Goal: Task Accomplishment & Management: Complete application form

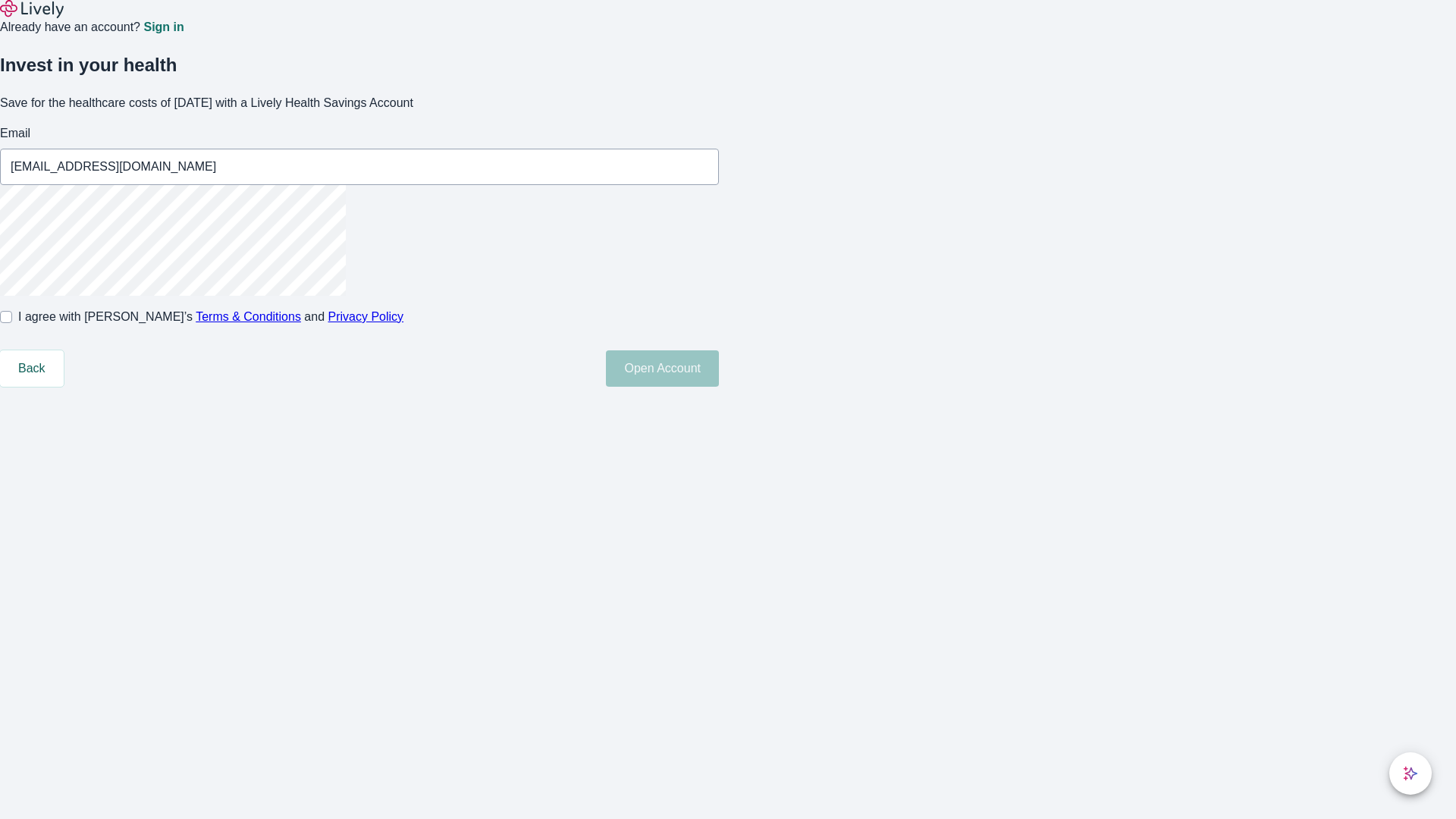
click at [12, 323] on input "I agree with Lively’s Terms & Conditions and Privacy Policy" at bounding box center [6, 317] width 12 height 12
checkbox input "true"
click at [719, 387] on button "Open Account" at bounding box center [662, 368] width 113 height 36
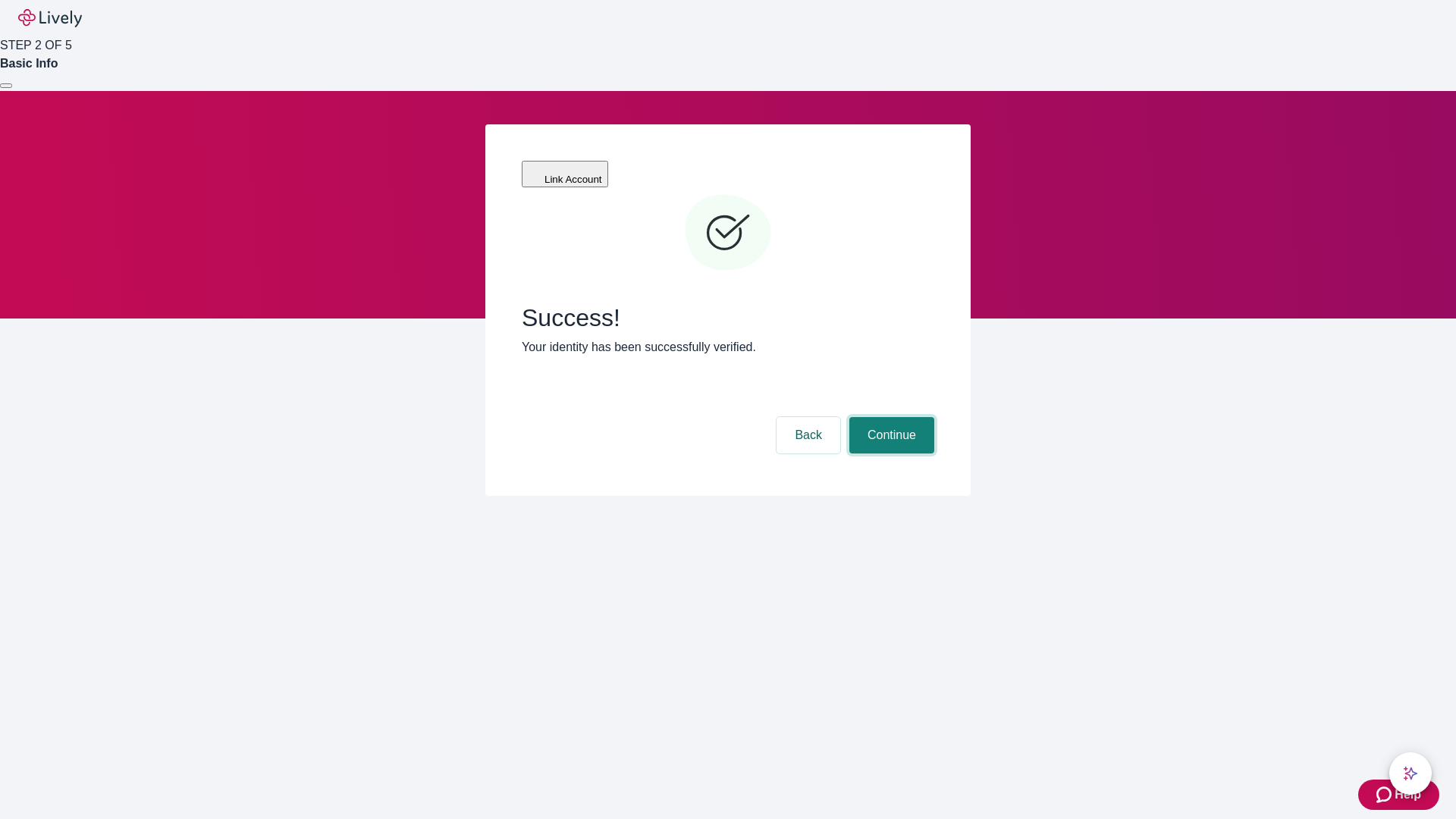
click at [889, 417] on button "Continue" at bounding box center [892, 435] width 85 height 36
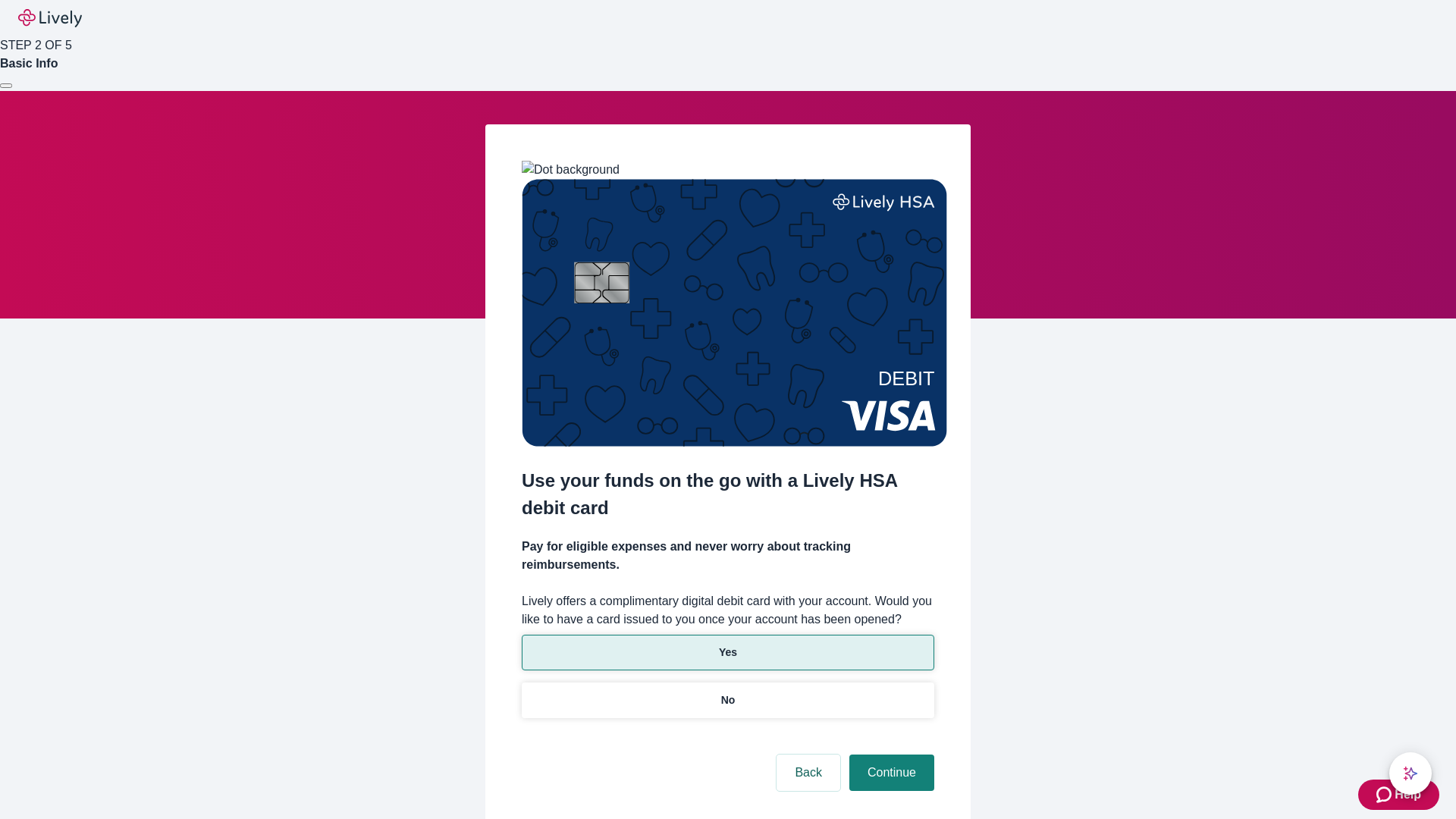
click at [728, 644] on p "Yes" at bounding box center [728, 652] width 18 height 16
click at [889, 754] on button "Continue" at bounding box center [892, 772] width 85 height 36
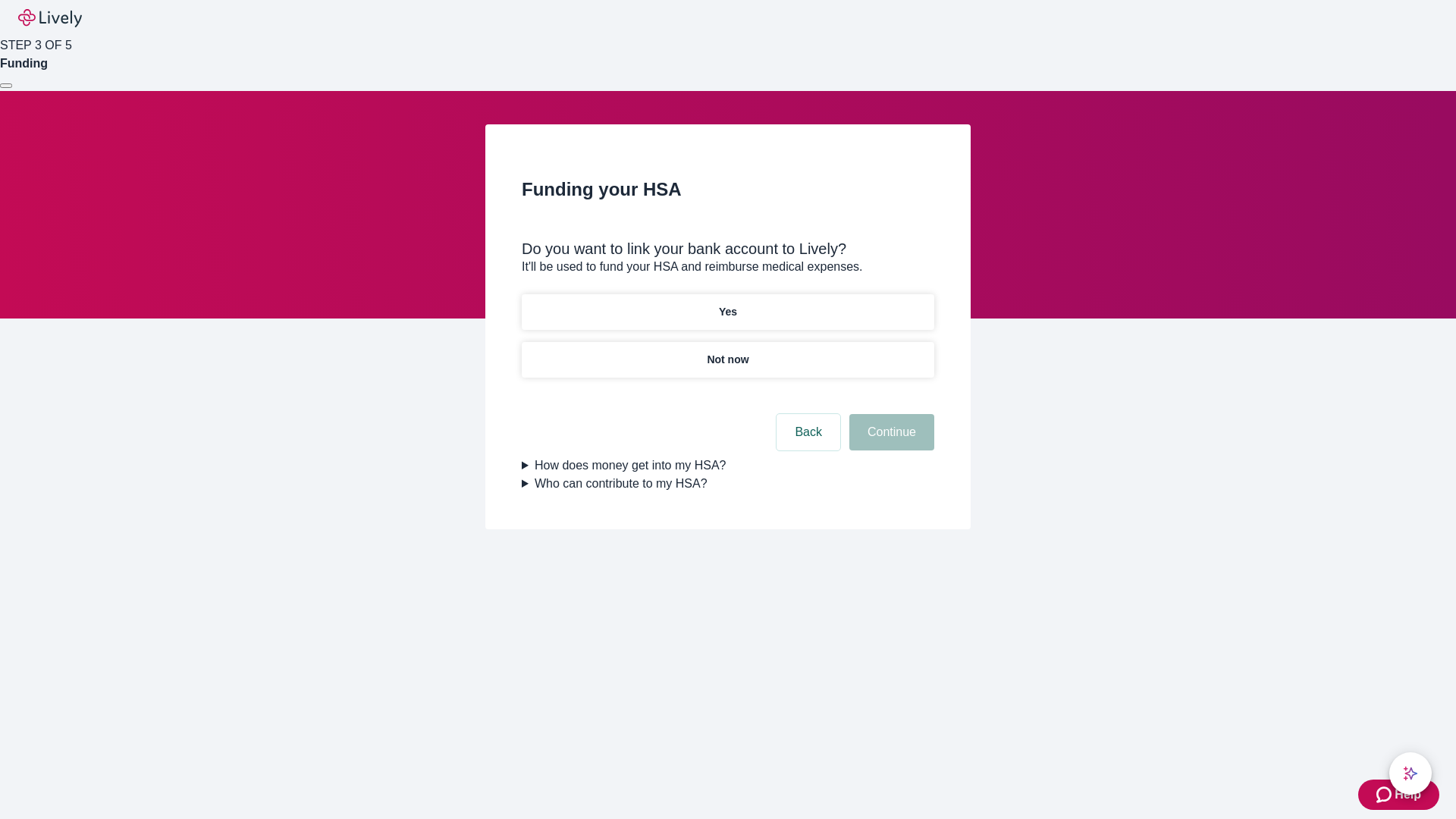
click at [728, 304] on p "Yes" at bounding box center [728, 312] width 18 height 16
click at [889, 414] on button "Continue" at bounding box center [892, 431] width 85 height 36
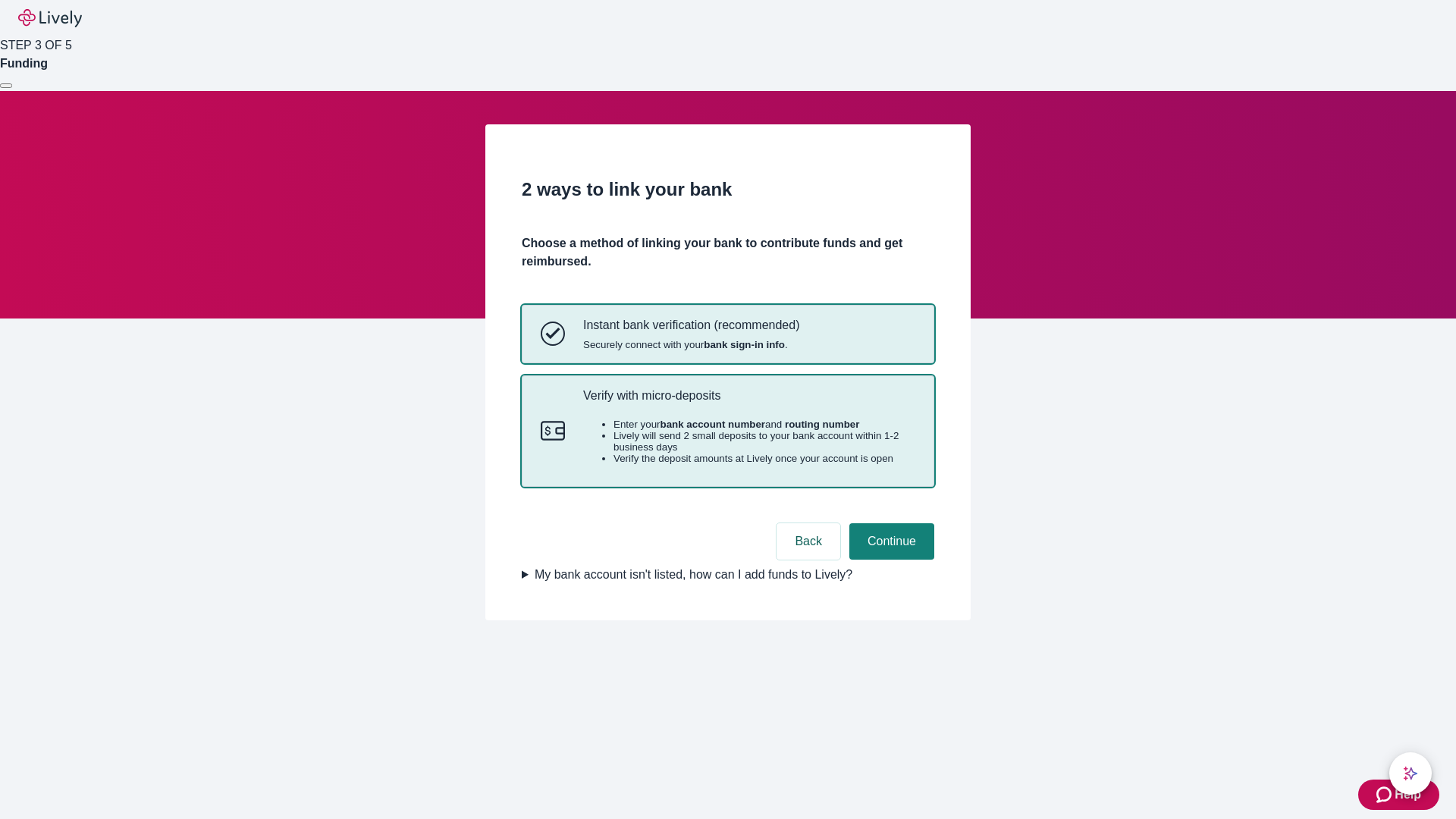
click at [748, 403] on p "Verify with micro-deposits" at bounding box center [749, 395] width 332 height 15
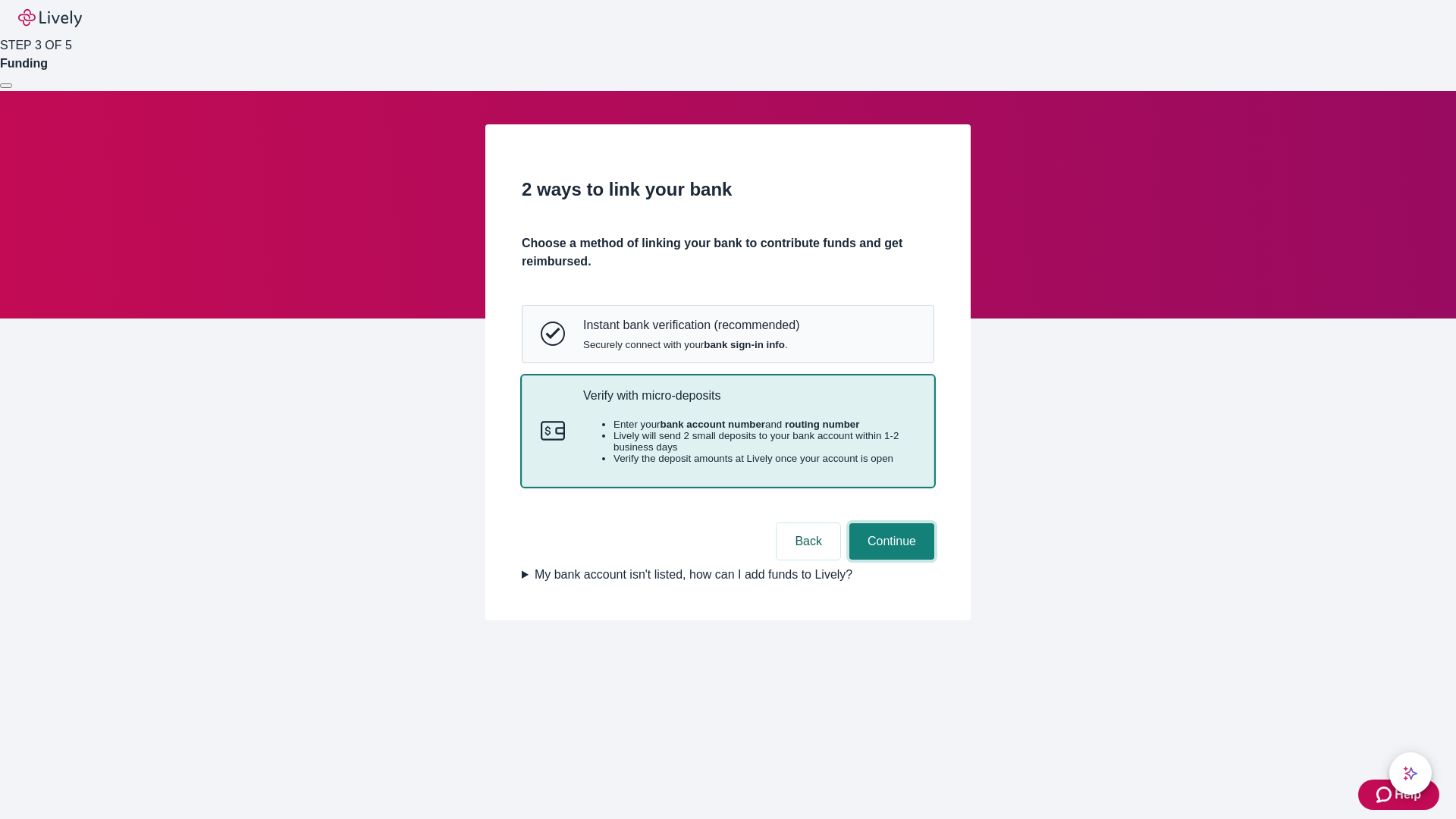
click at [889, 559] on button "Continue" at bounding box center [892, 541] width 85 height 36
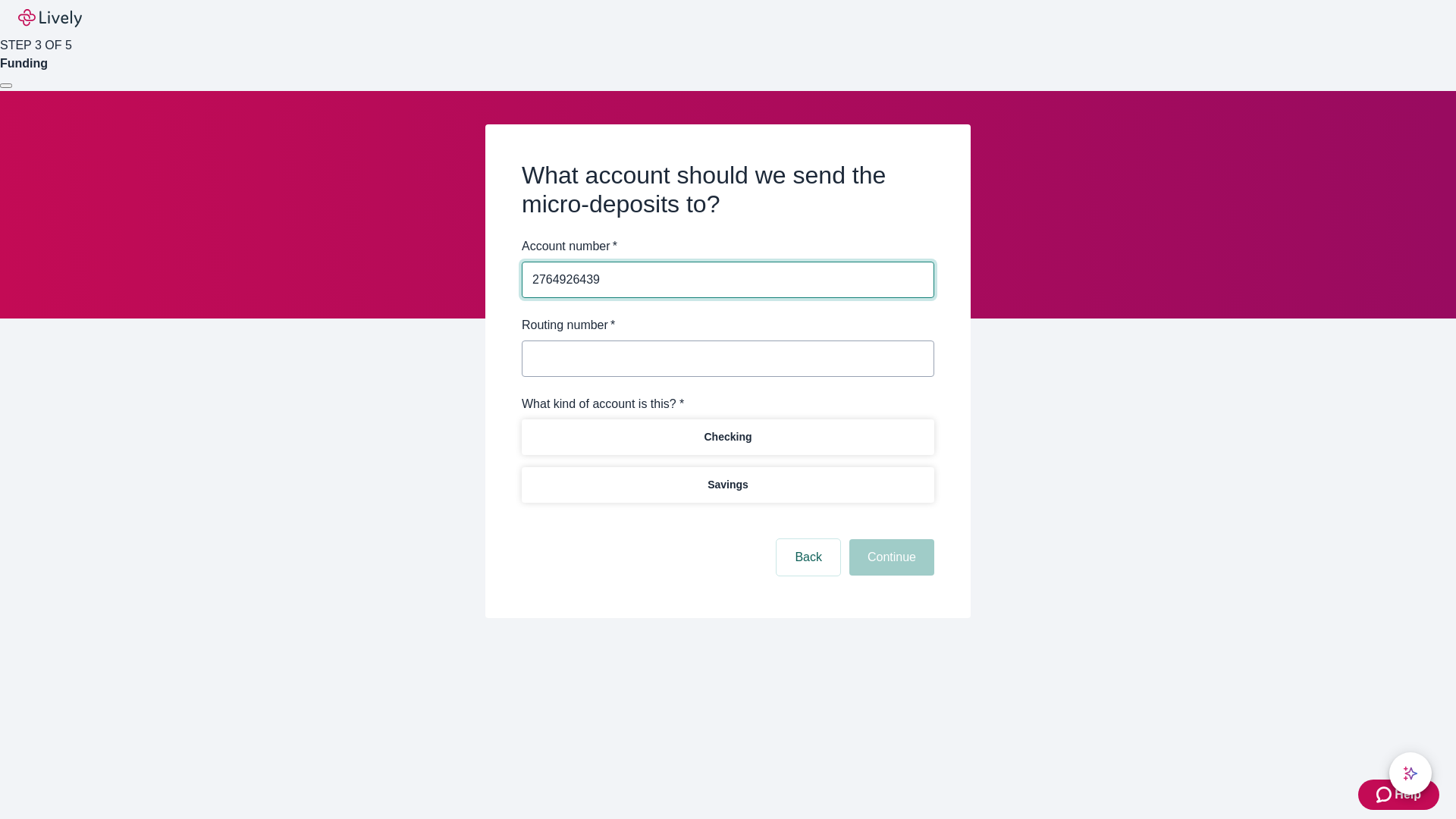
type input "2764926439"
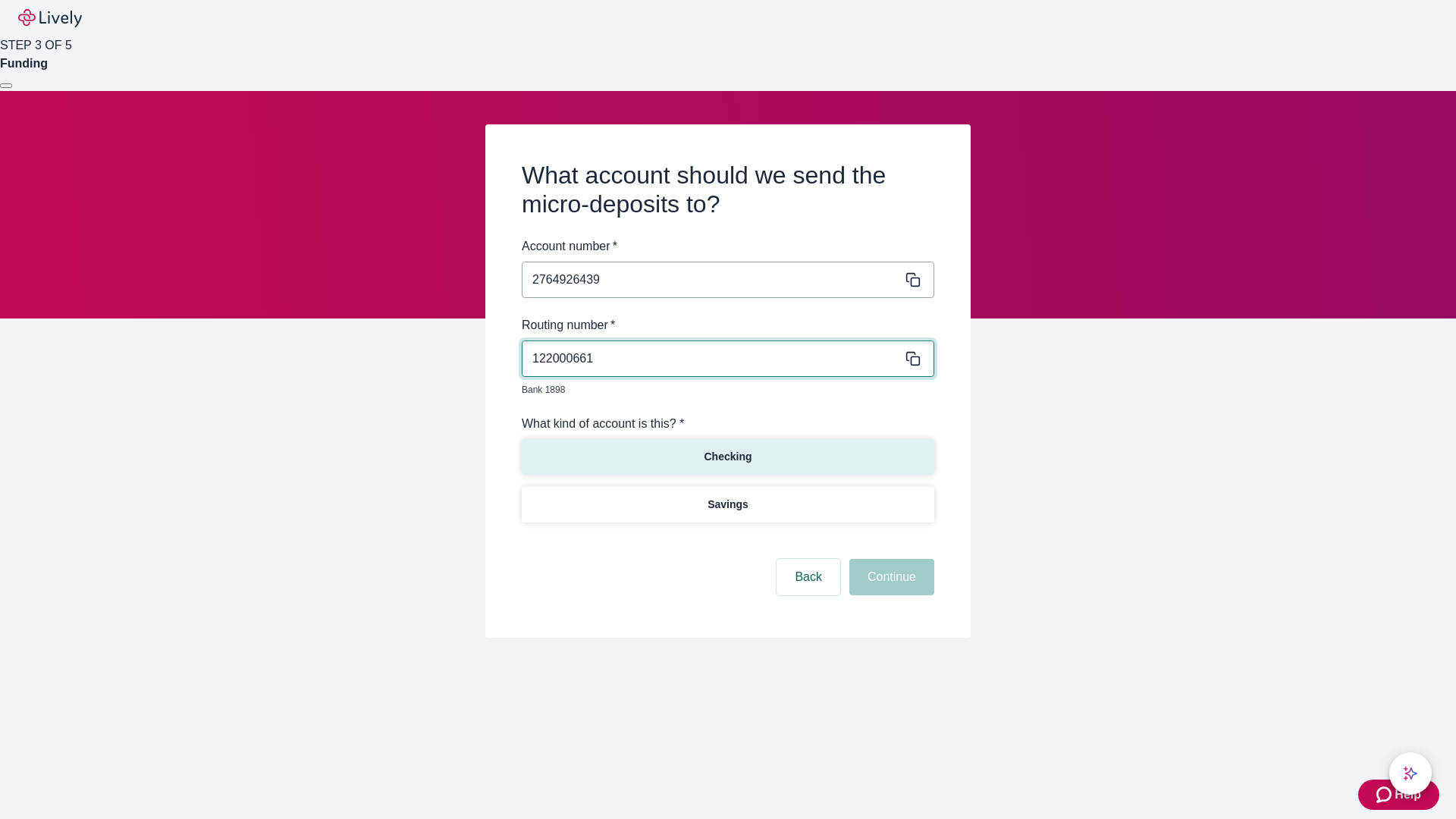
type input "122000661"
click at [728, 449] on p "Checking" at bounding box center [728, 457] width 48 height 16
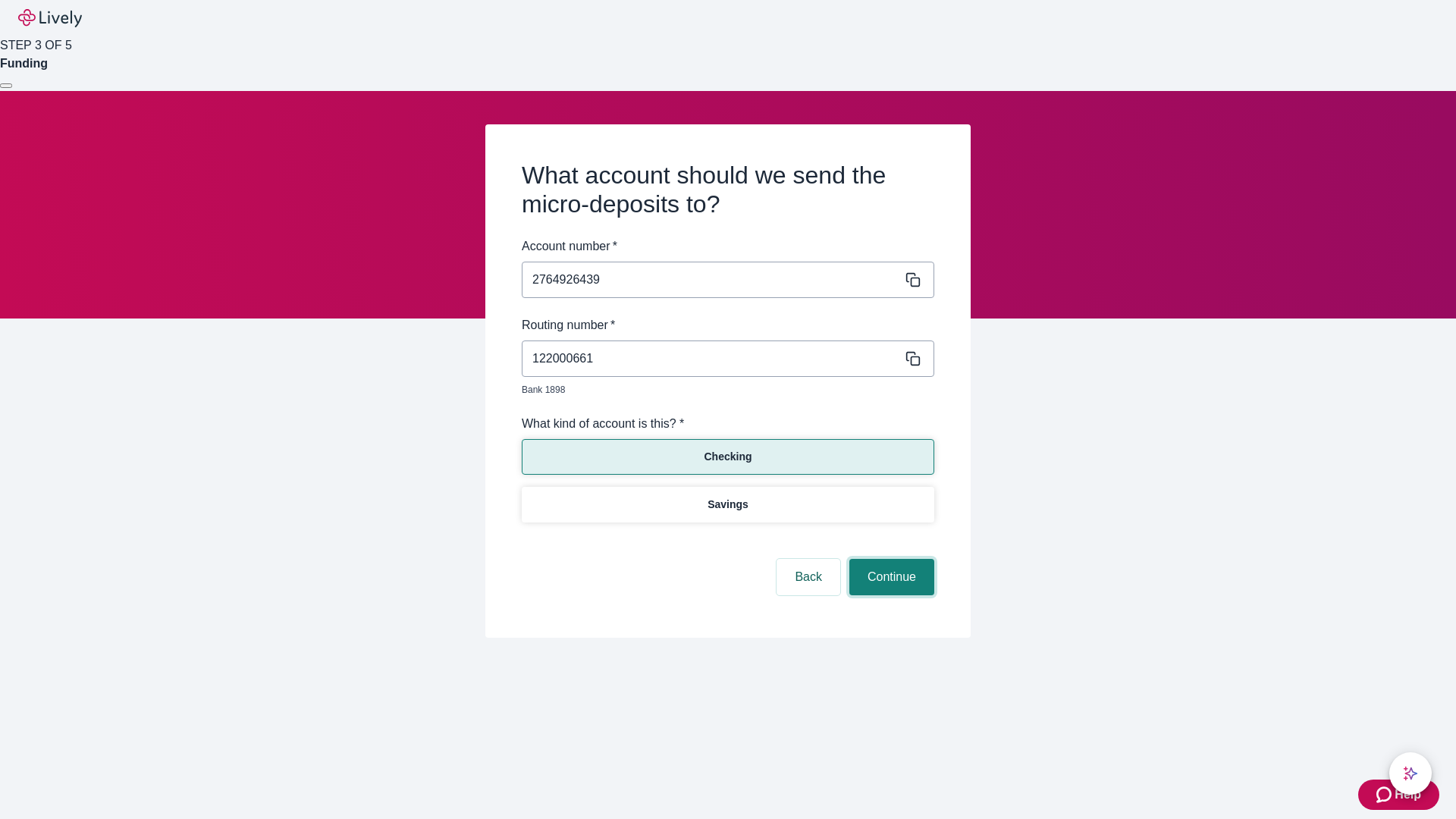
click at [889, 559] on button "Continue" at bounding box center [892, 576] width 85 height 36
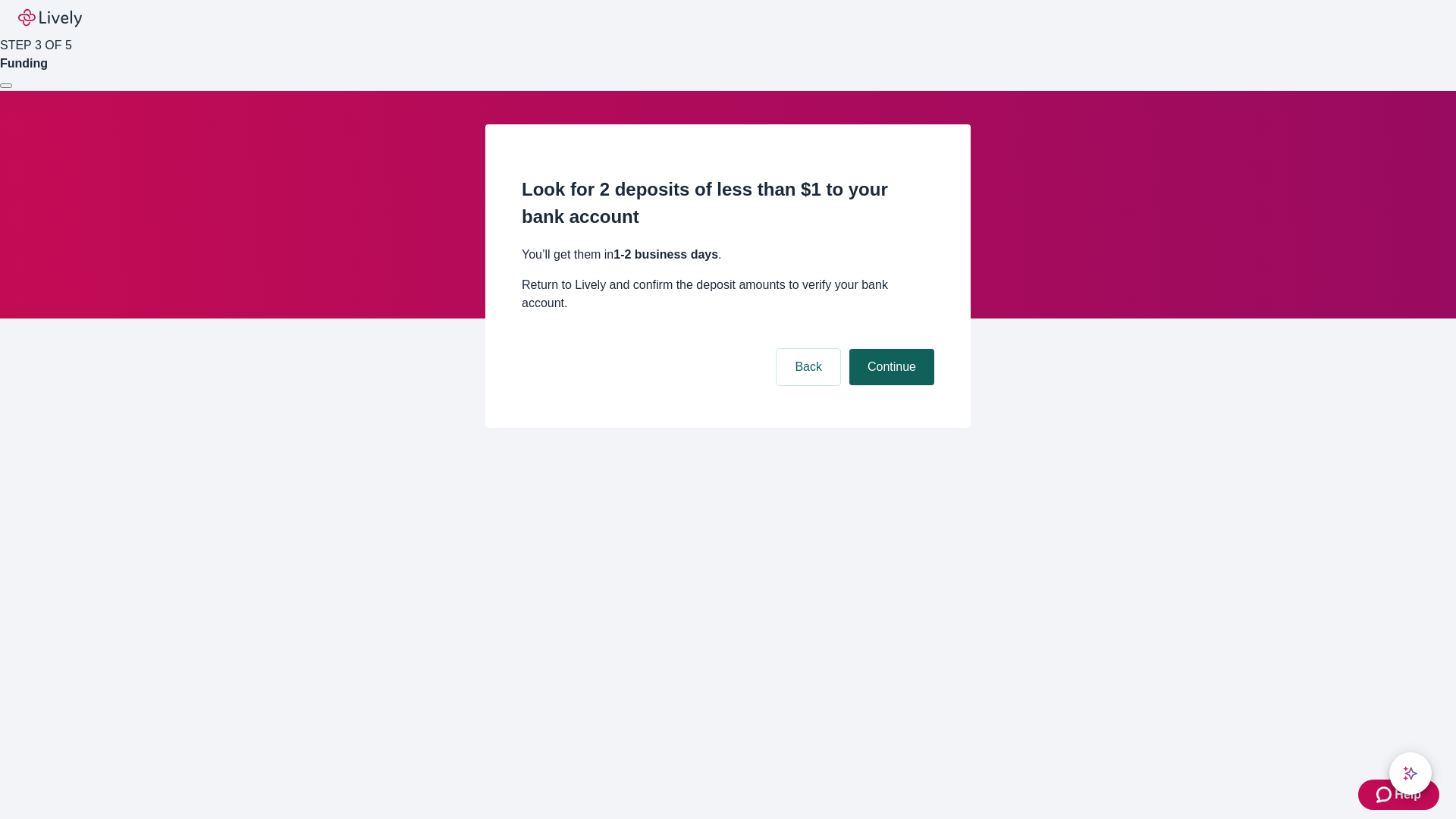
click at [889, 349] on button "Continue" at bounding box center [892, 367] width 85 height 36
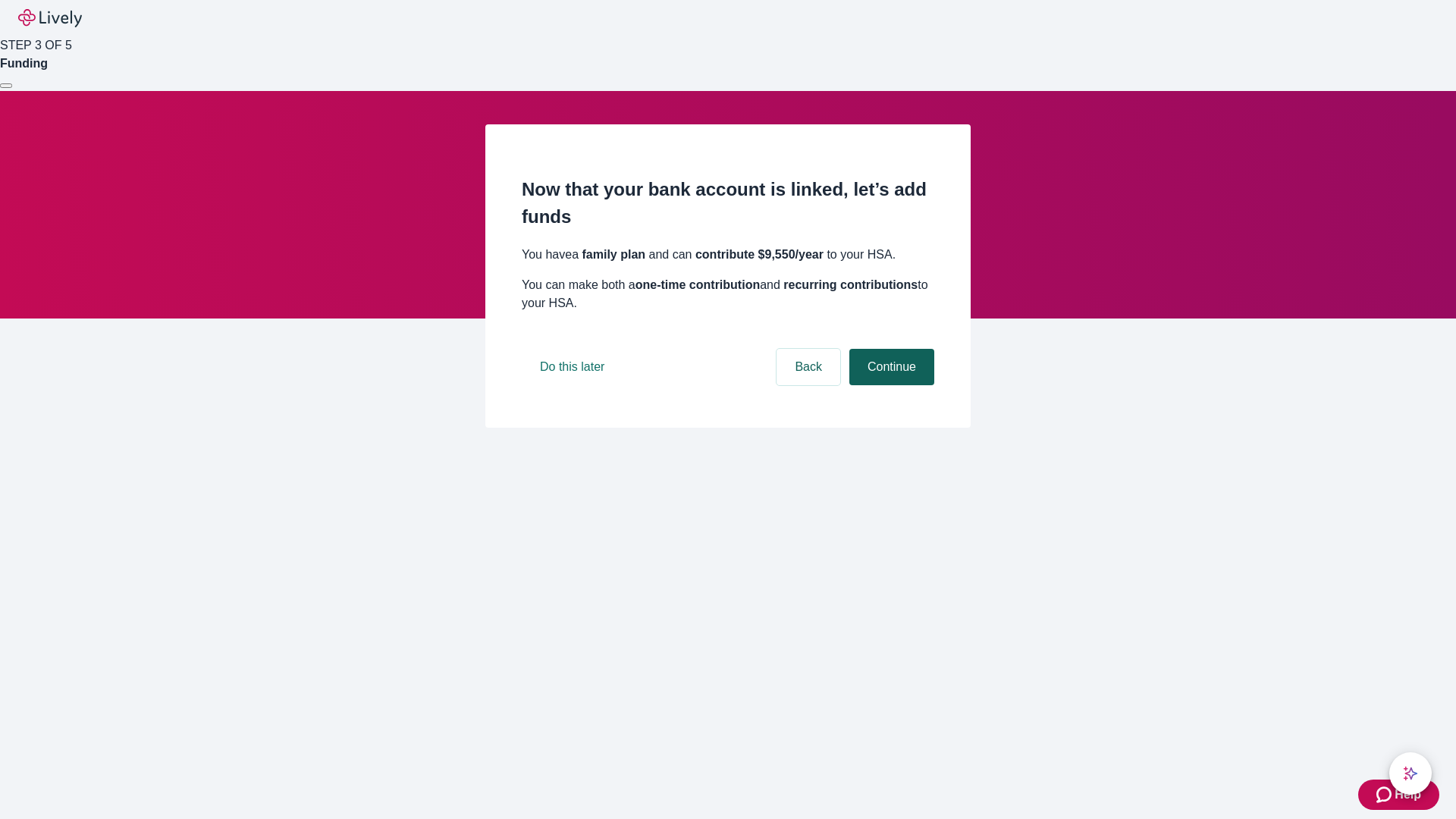
click at [889, 385] on button "Continue" at bounding box center [892, 367] width 85 height 36
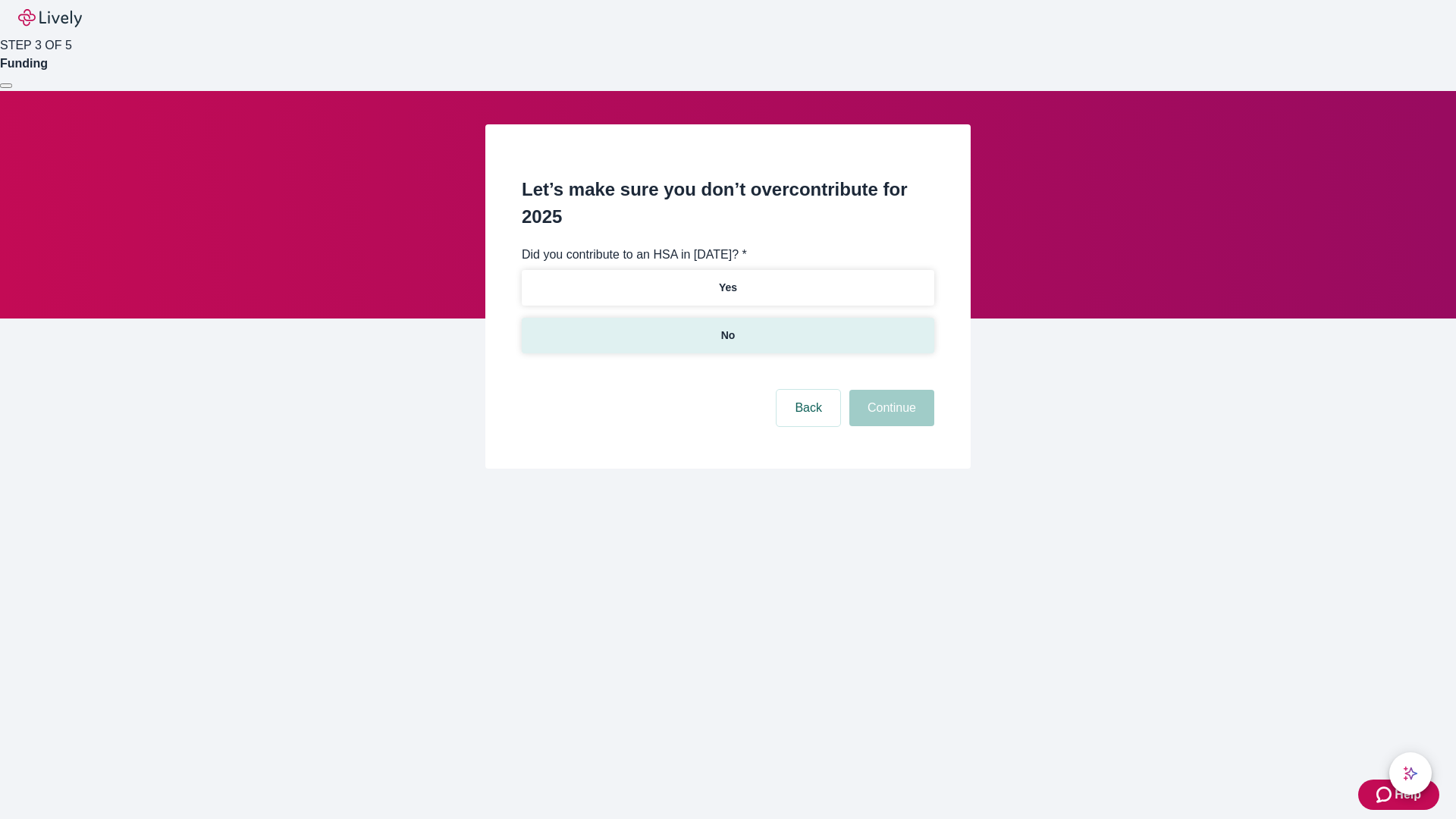
click at [728, 327] on p "No" at bounding box center [728, 335] width 15 height 16
click at [889, 390] on button "Continue" at bounding box center [892, 408] width 85 height 36
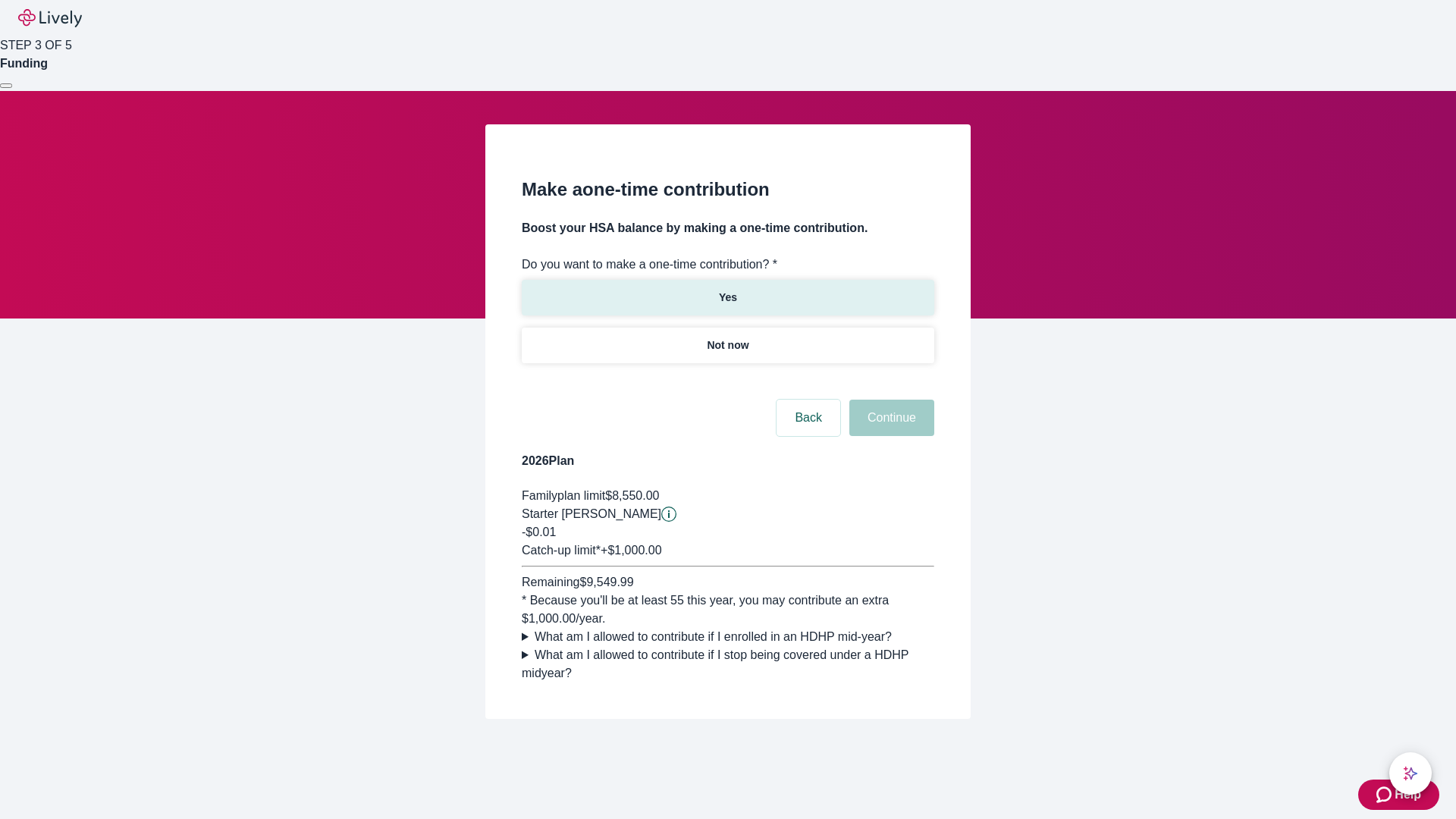
click at [728, 290] on p "Yes" at bounding box center [728, 297] width 18 height 16
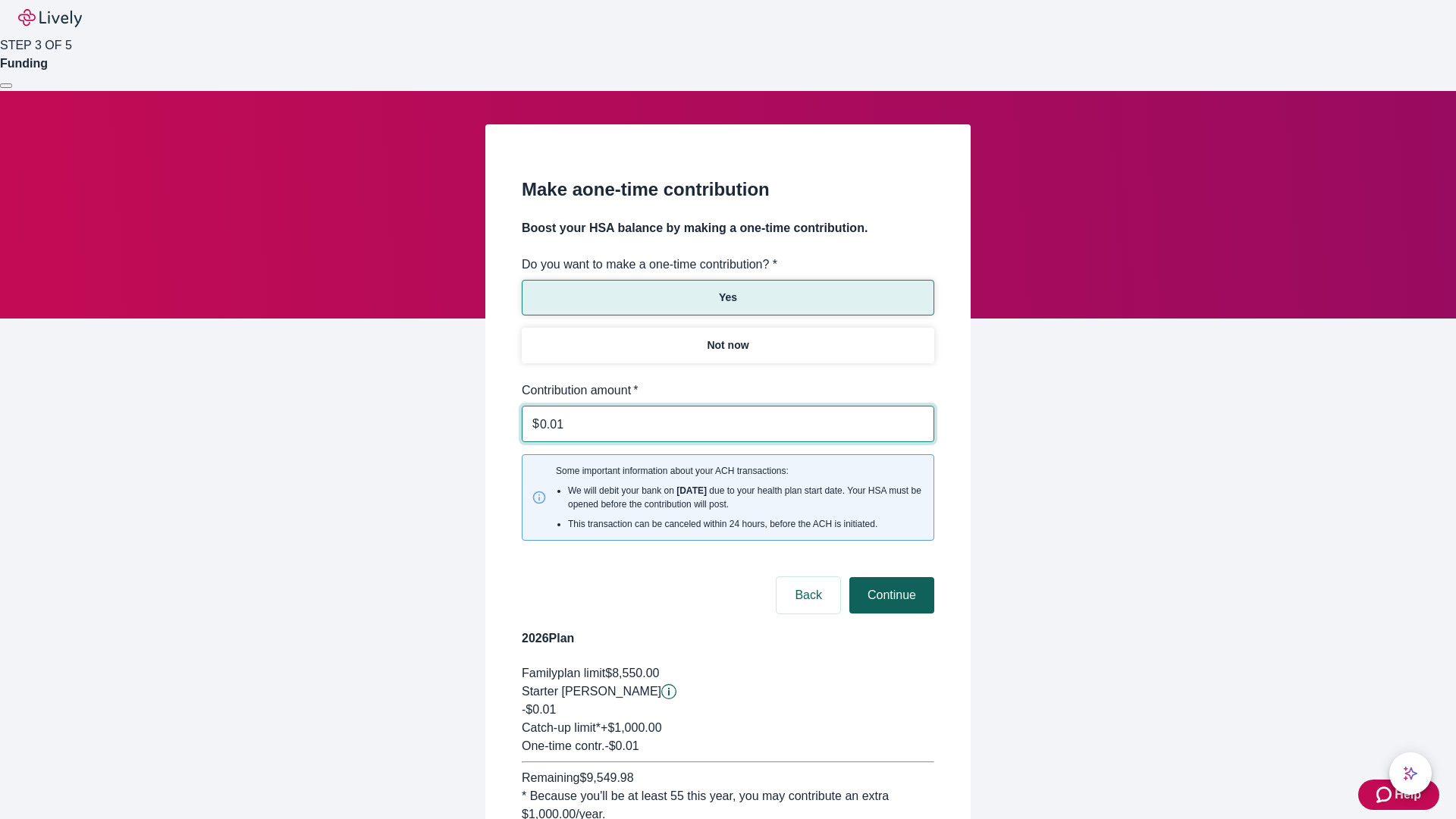
type input "0.01"
click at [889, 577] on button "Continue" at bounding box center [892, 595] width 85 height 36
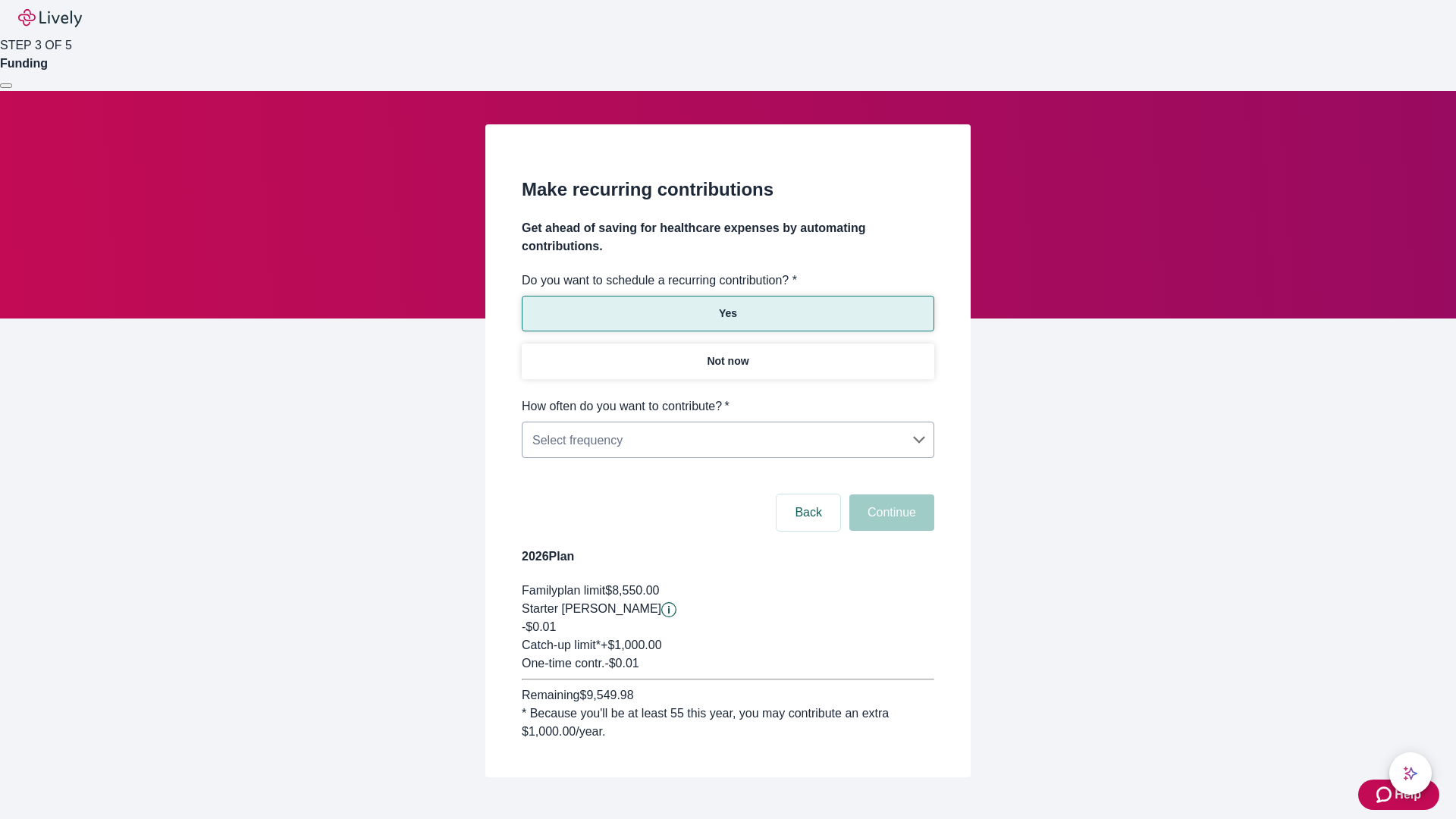
click at [728, 398] on body "Help STEP 3 OF 5 Funding Make recurring contributions Get ahead of saving for h…" at bounding box center [728, 425] width 1456 height 850
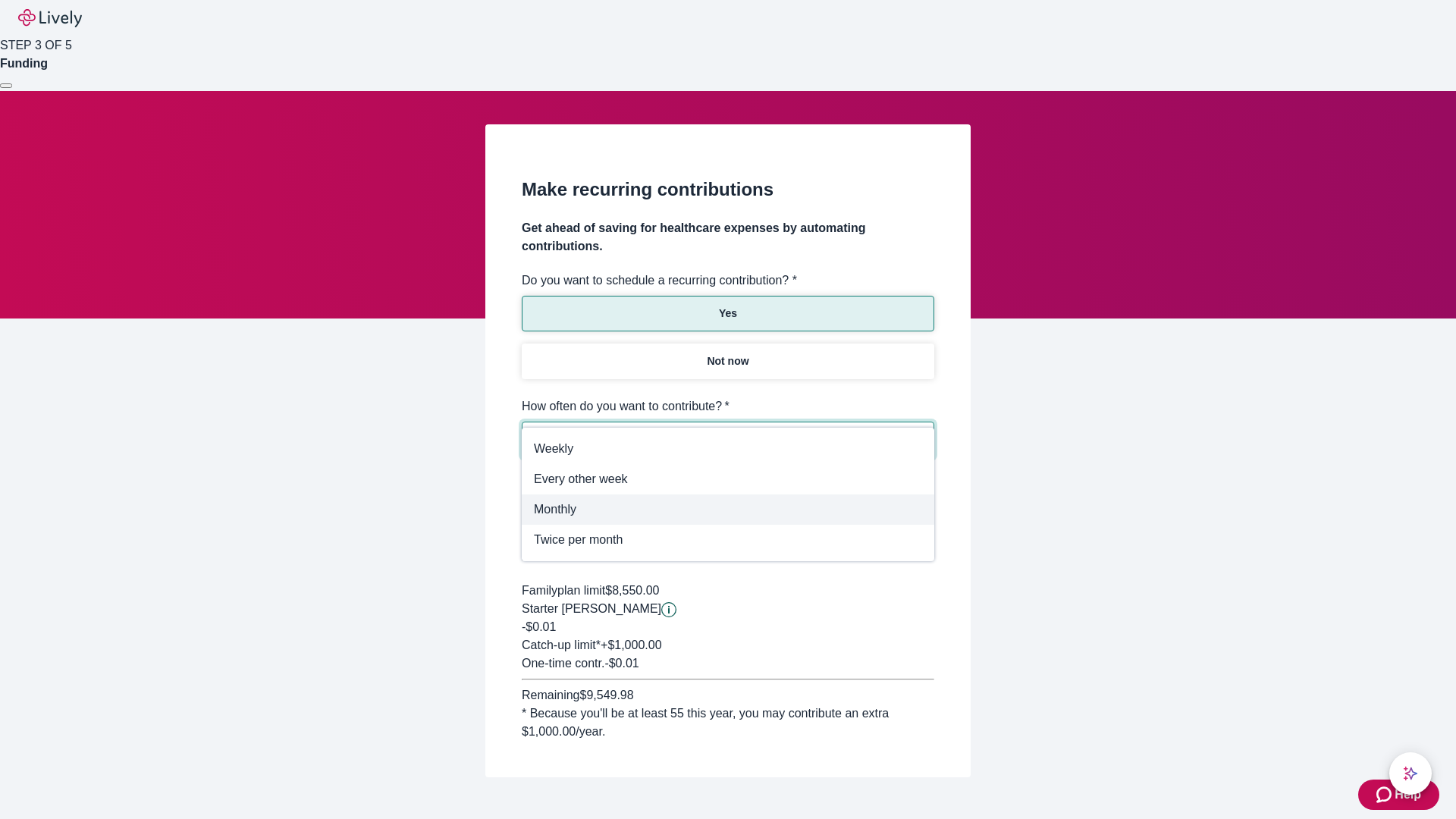
click at [728, 509] on span "Monthly" at bounding box center [728, 509] width 388 height 18
type input "Monthly"
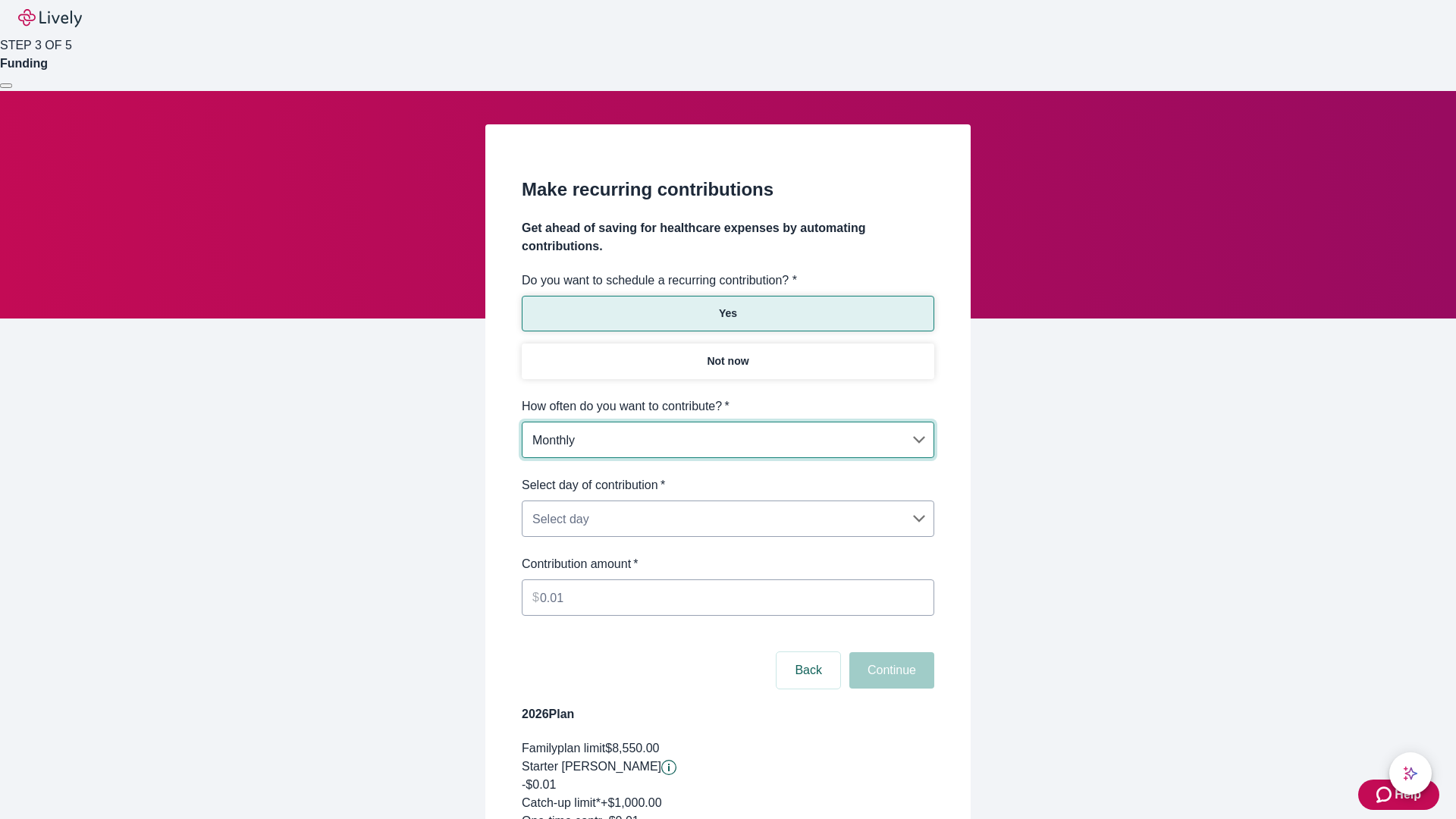
click at [728, 476] on body "Help STEP 3 OF 5 Funding Make recurring contributions Get ahead of saving for h…" at bounding box center [728, 504] width 1456 height 1008
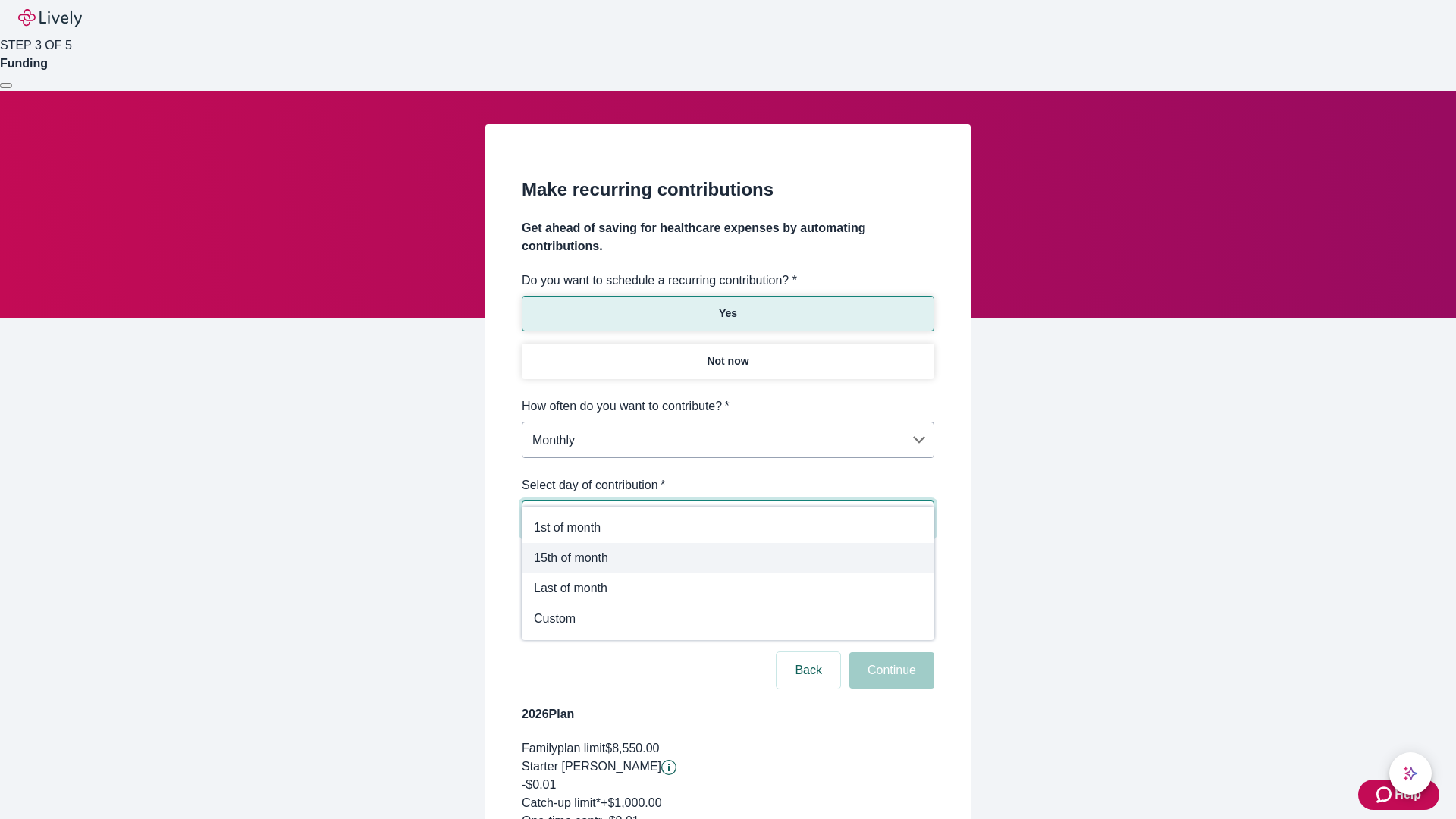
click at [728, 558] on span "15th of month" at bounding box center [728, 558] width 388 height 18
type input "Monthly15th"
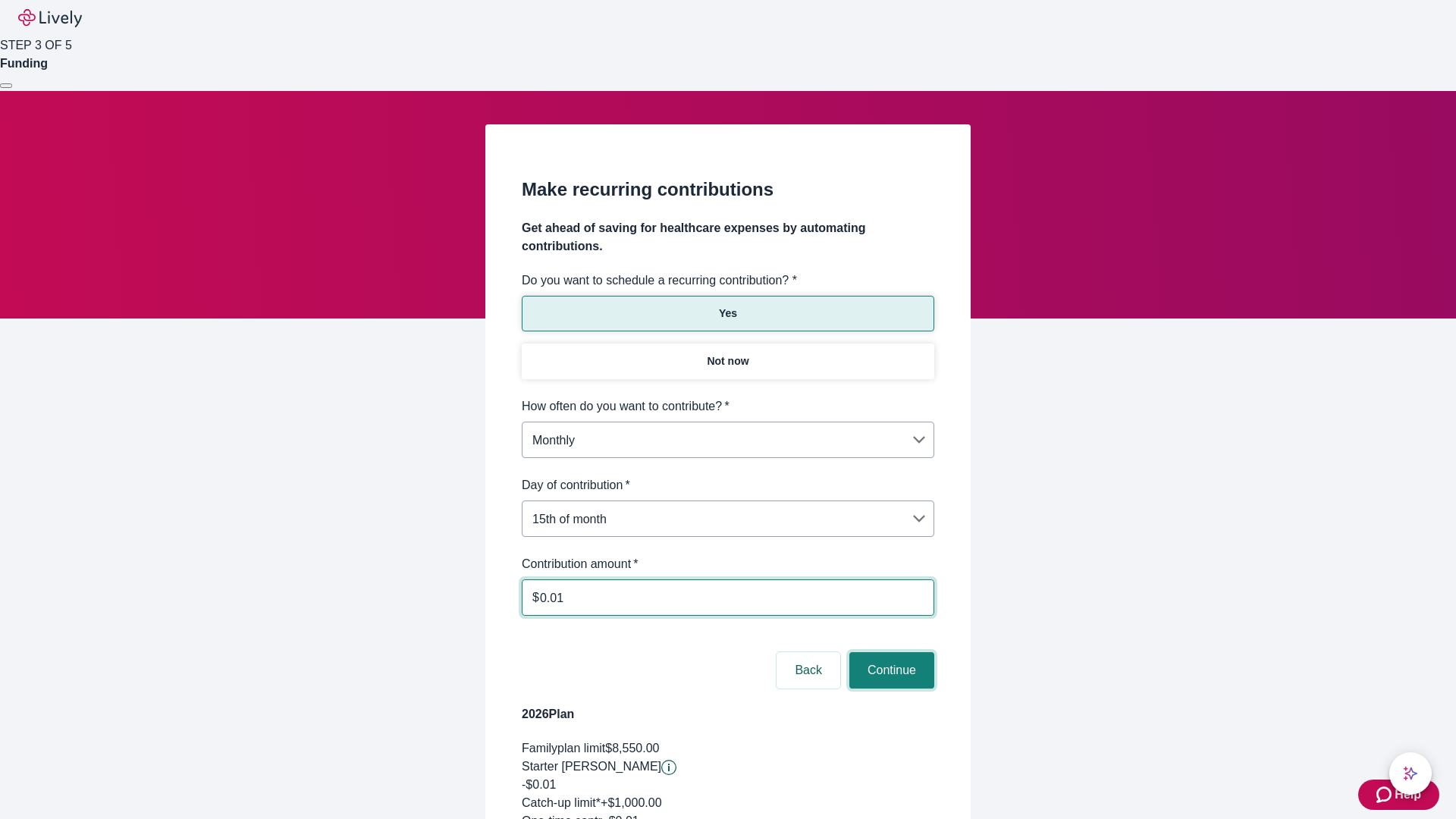
click at [889, 652] on button "Continue" at bounding box center [892, 670] width 85 height 36
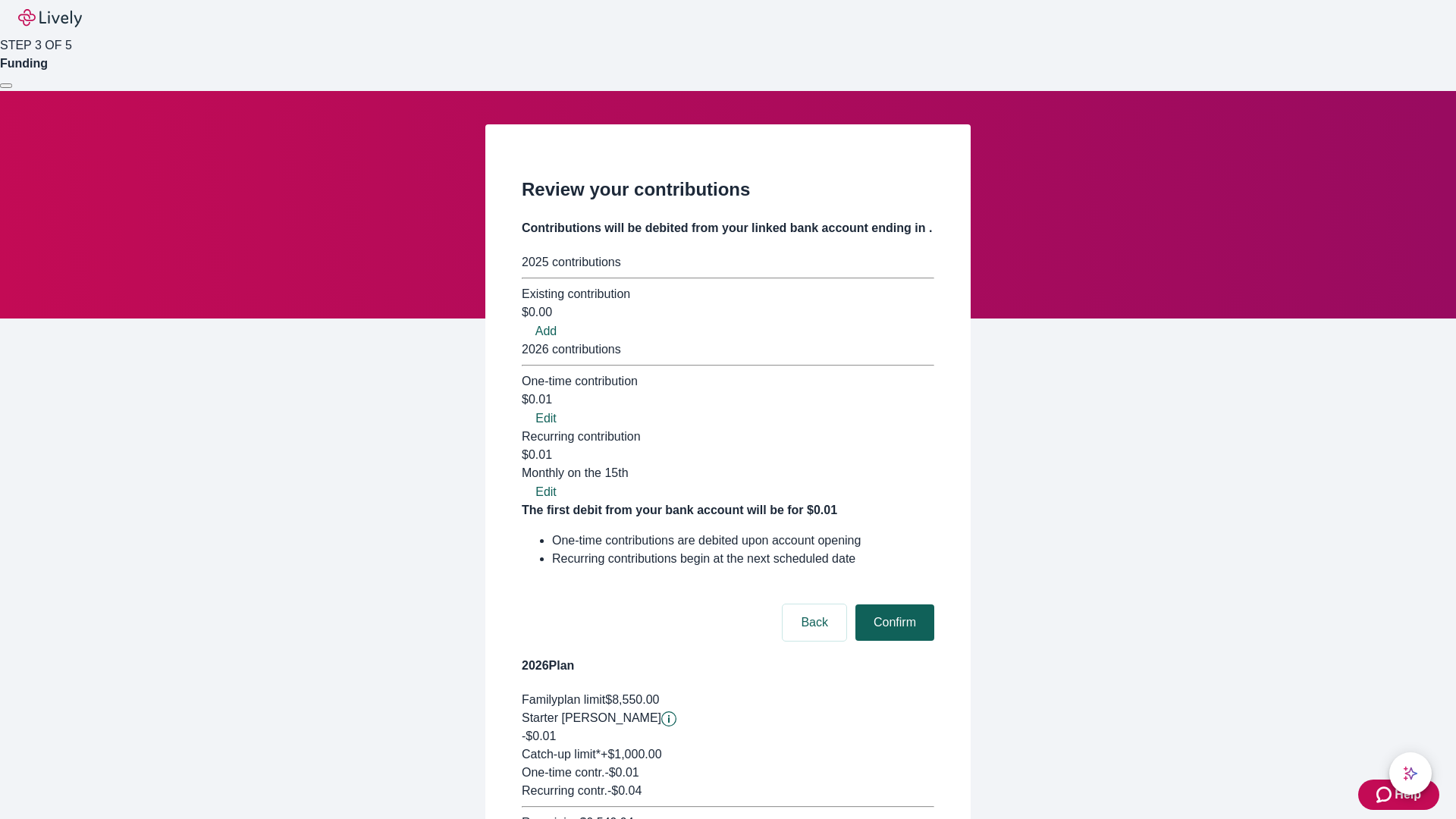
click at [893, 604] on button "Confirm" at bounding box center [895, 622] width 79 height 36
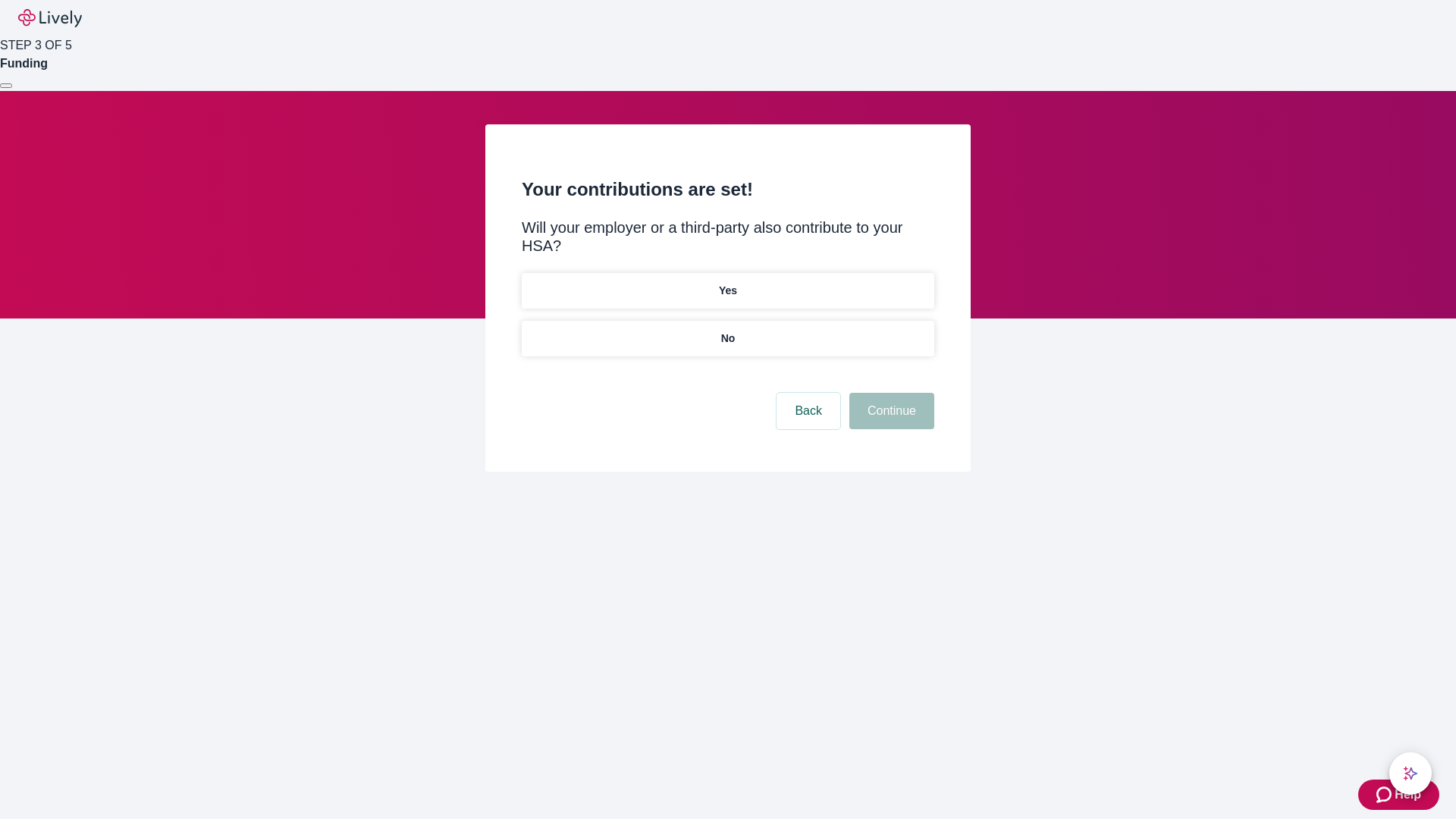
click at [728, 283] on p "Yes" at bounding box center [728, 290] width 18 height 16
click at [889, 393] on button "Continue" at bounding box center [892, 411] width 85 height 36
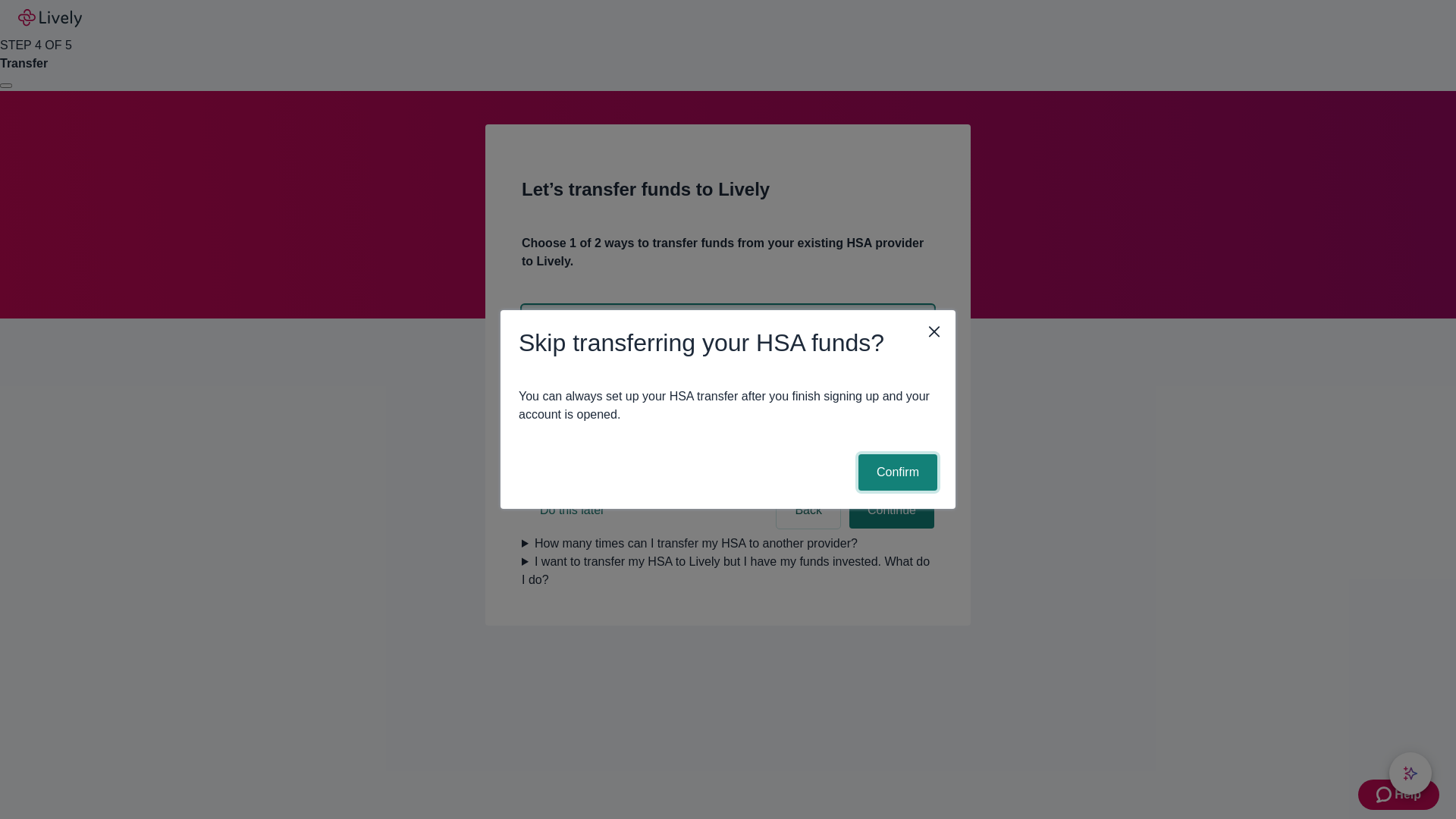
click at [896, 472] on button "Confirm" at bounding box center [898, 472] width 79 height 36
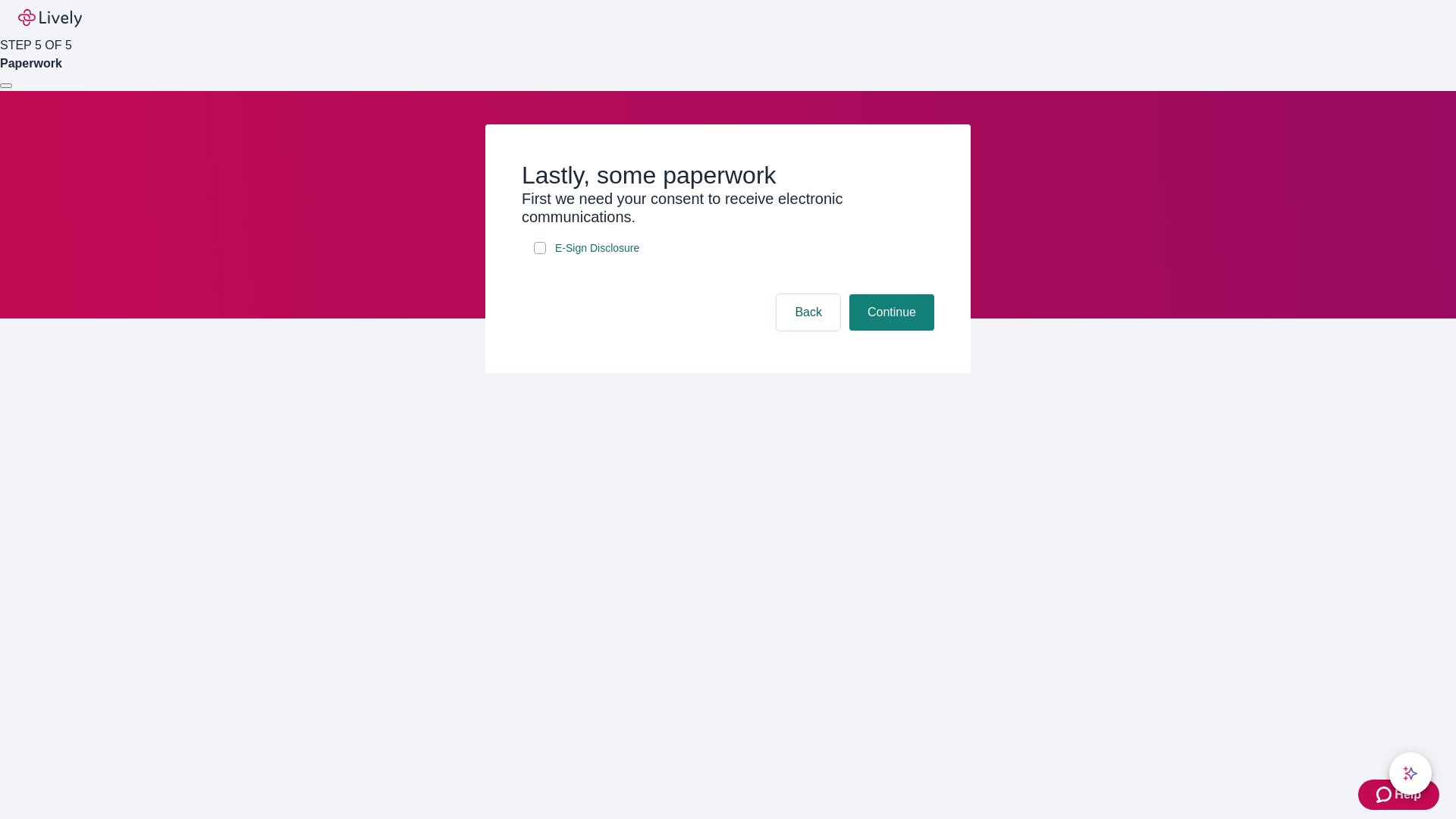
click at [540, 254] on input "E-Sign Disclosure" at bounding box center [540, 248] width 12 height 12
checkbox input "true"
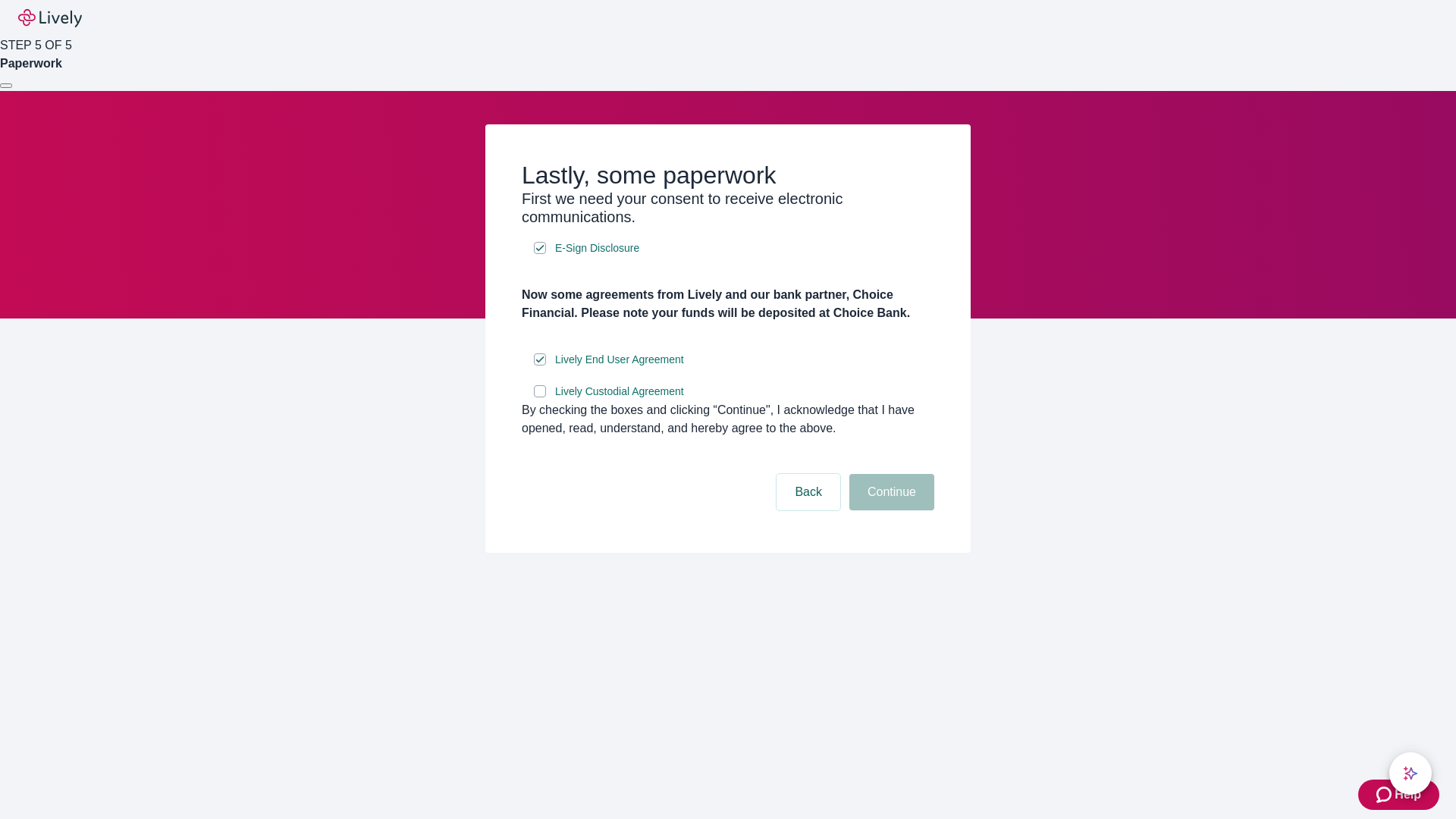
click at [540, 398] on input "Lively Custodial Agreement" at bounding box center [540, 391] width 12 height 12
checkbox input "true"
click at [889, 510] on button "Continue" at bounding box center [892, 492] width 85 height 36
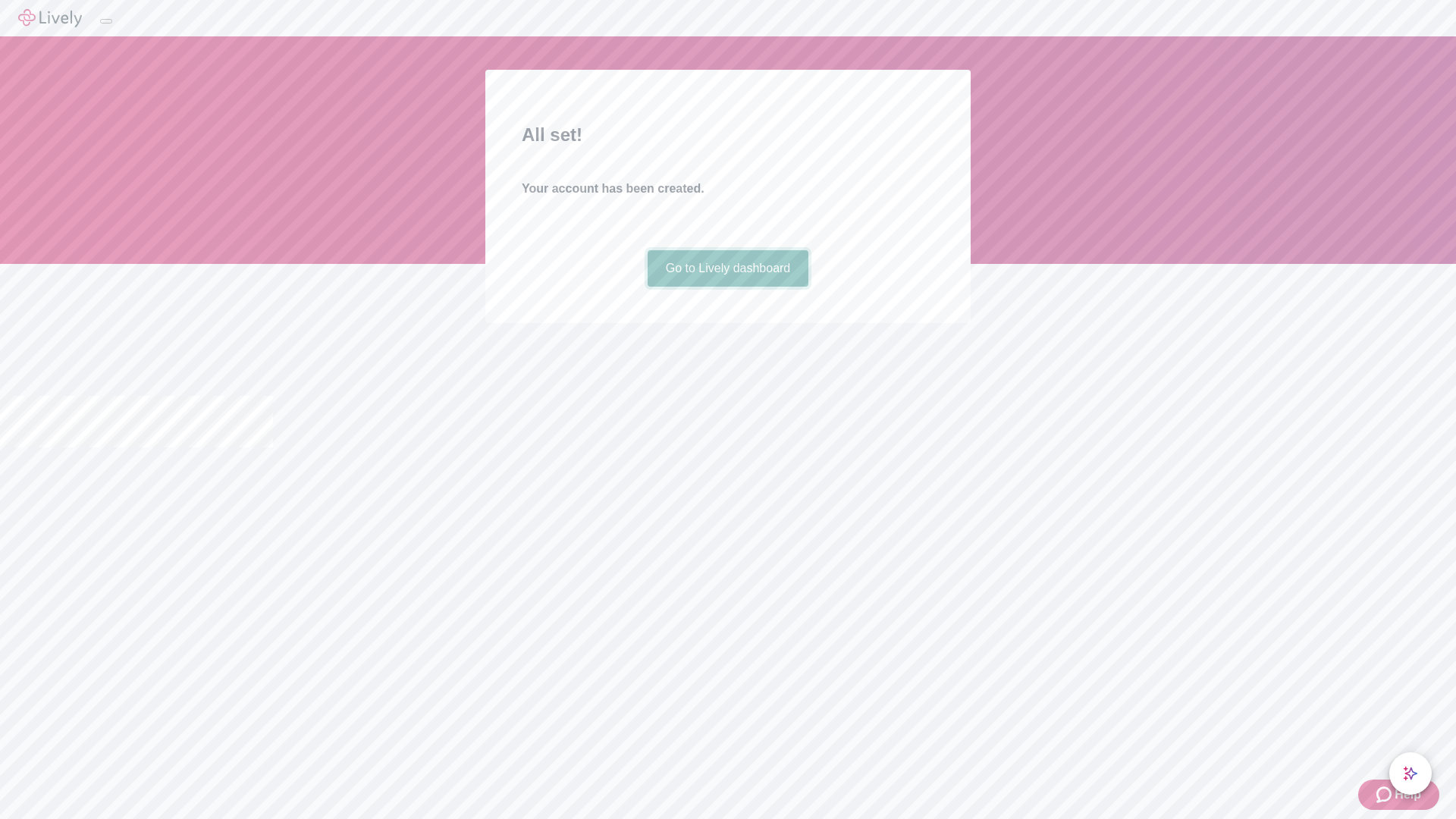
click at [728, 287] on link "Go to Lively dashboard" at bounding box center [728, 268] width 162 height 36
